Goal: Communication & Community: Answer question/provide support

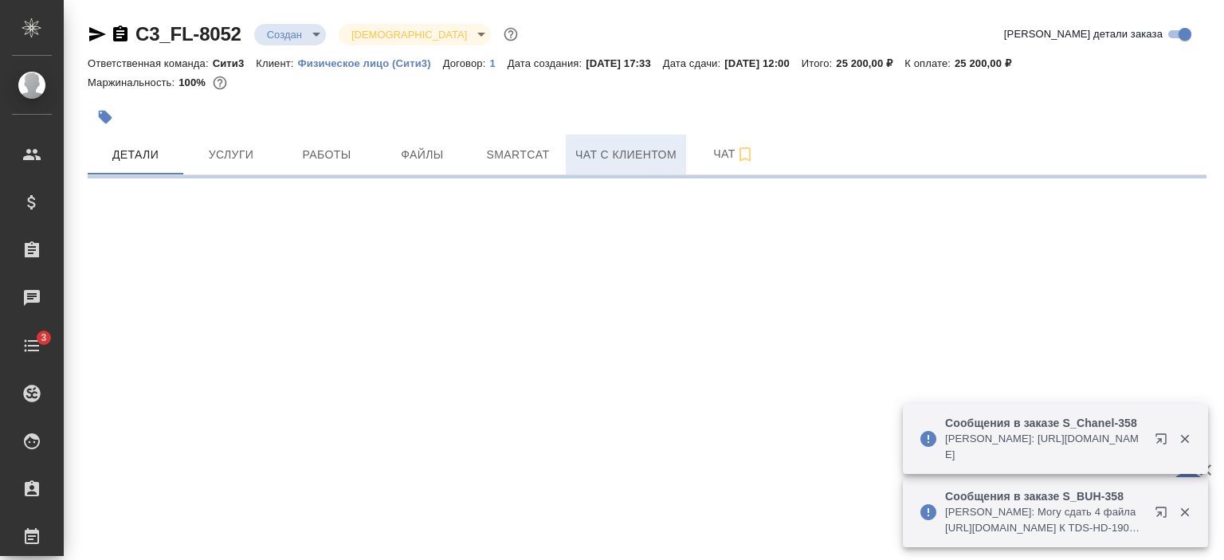
select select "RU"
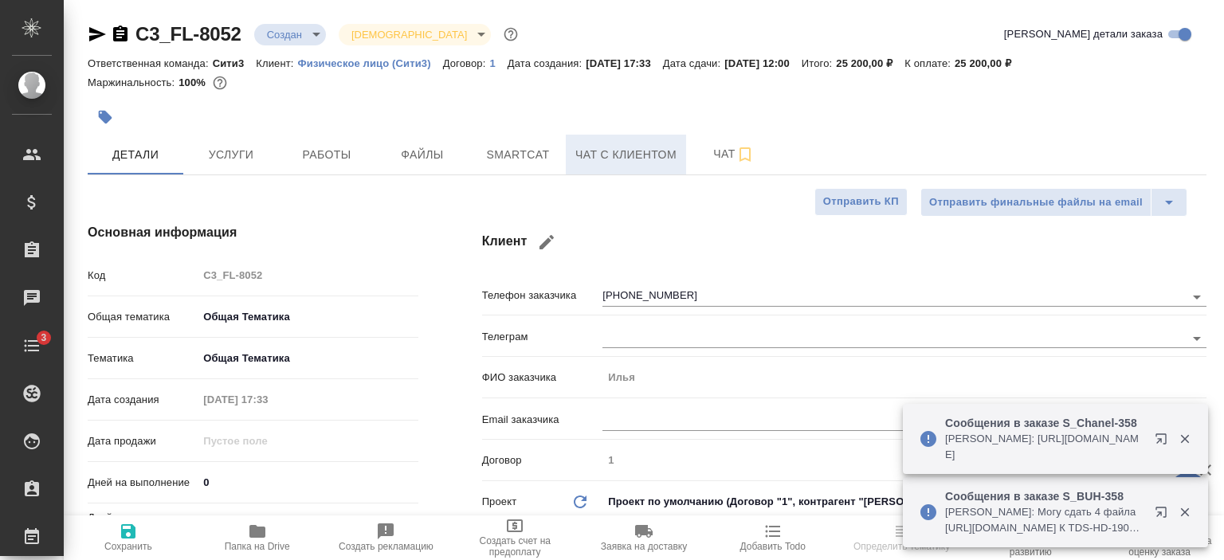
type textarea "x"
click at [632, 158] on span "Чат с клиентом" at bounding box center [625, 155] width 101 height 20
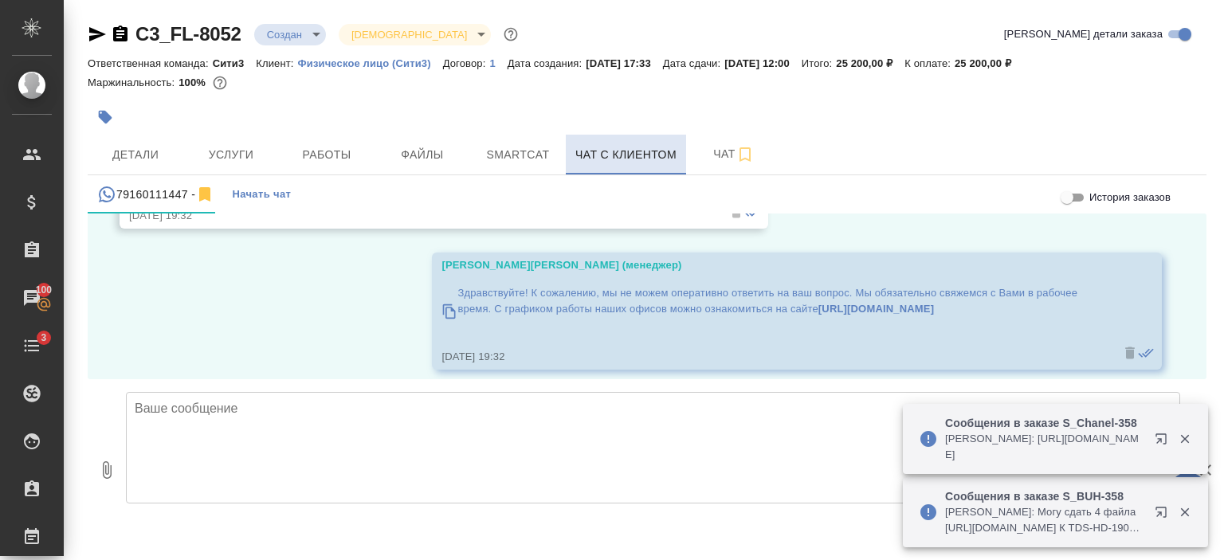
scroll to position [1384, 0]
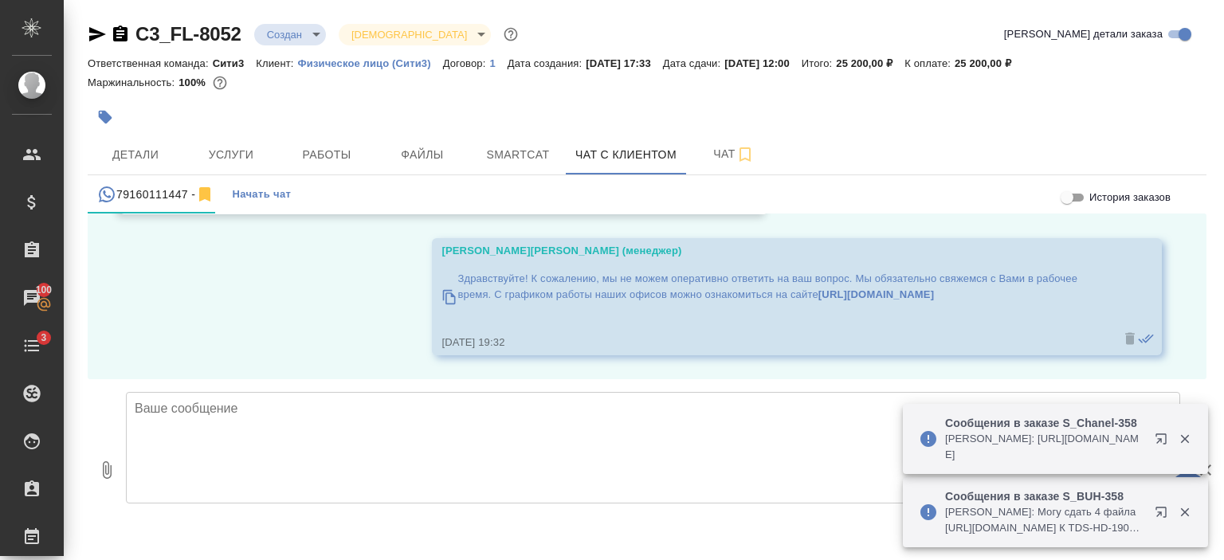
click at [591, 393] on div "История заказов 18.08, [DATE] [PERSON_NAME][PERSON_NAME] (менеджер) Proposal_C3…" at bounding box center [647, 387] width 1119 height 347
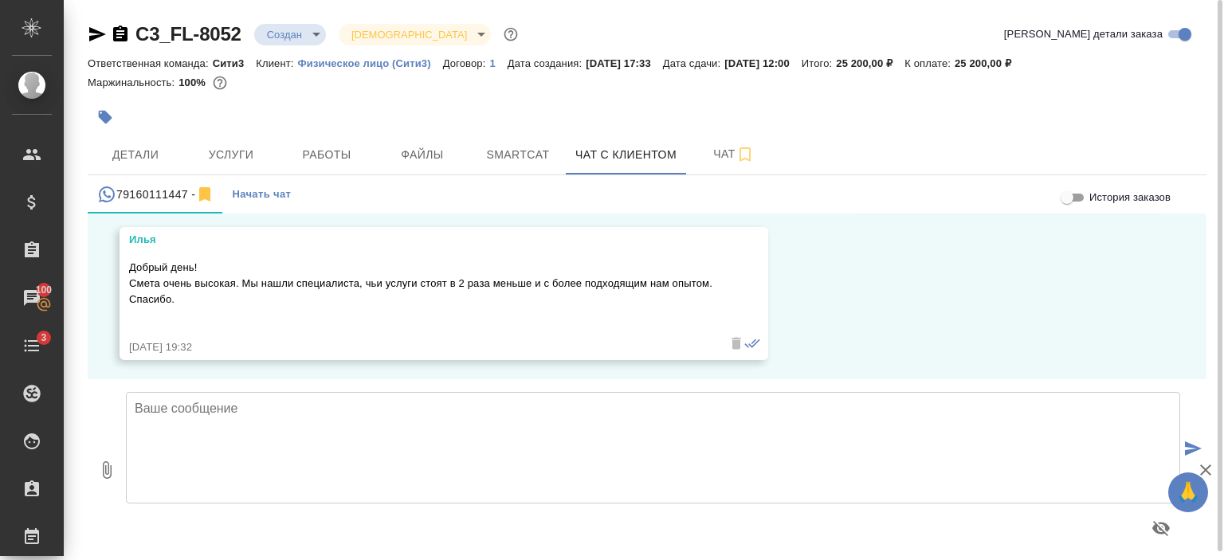
scroll to position [1239, 0]
click at [179, 417] on textarea at bounding box center [653, 448] width 1054 height 112
type textarea "[PERSON_NAME], благодарю за обратную связь."
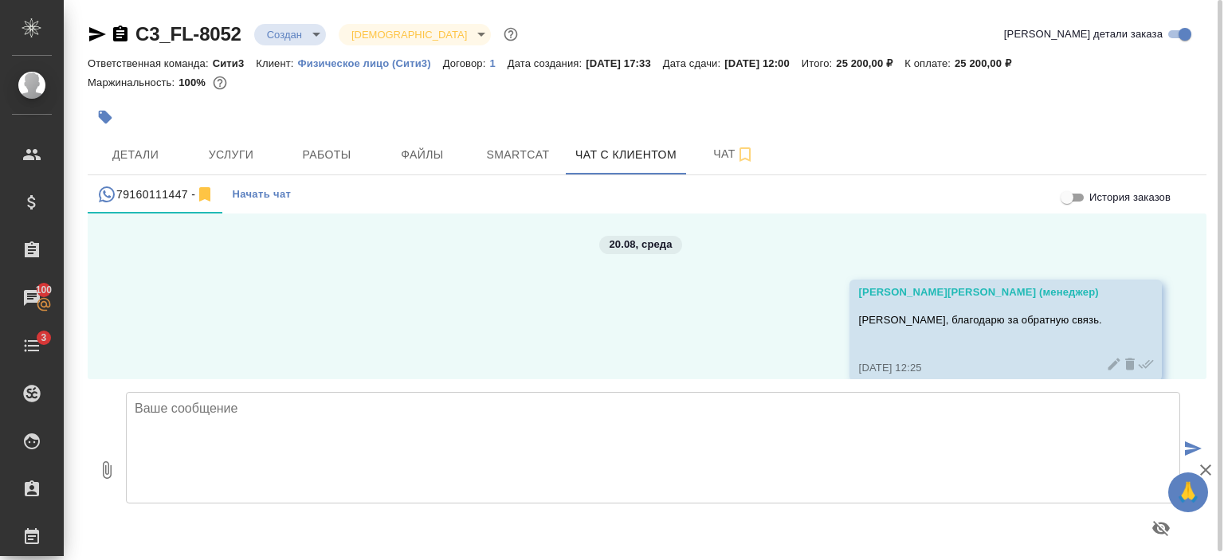
scroll to position [1574, 0]
